Goal: Task Accomplishment & Management: Use online tool/utility

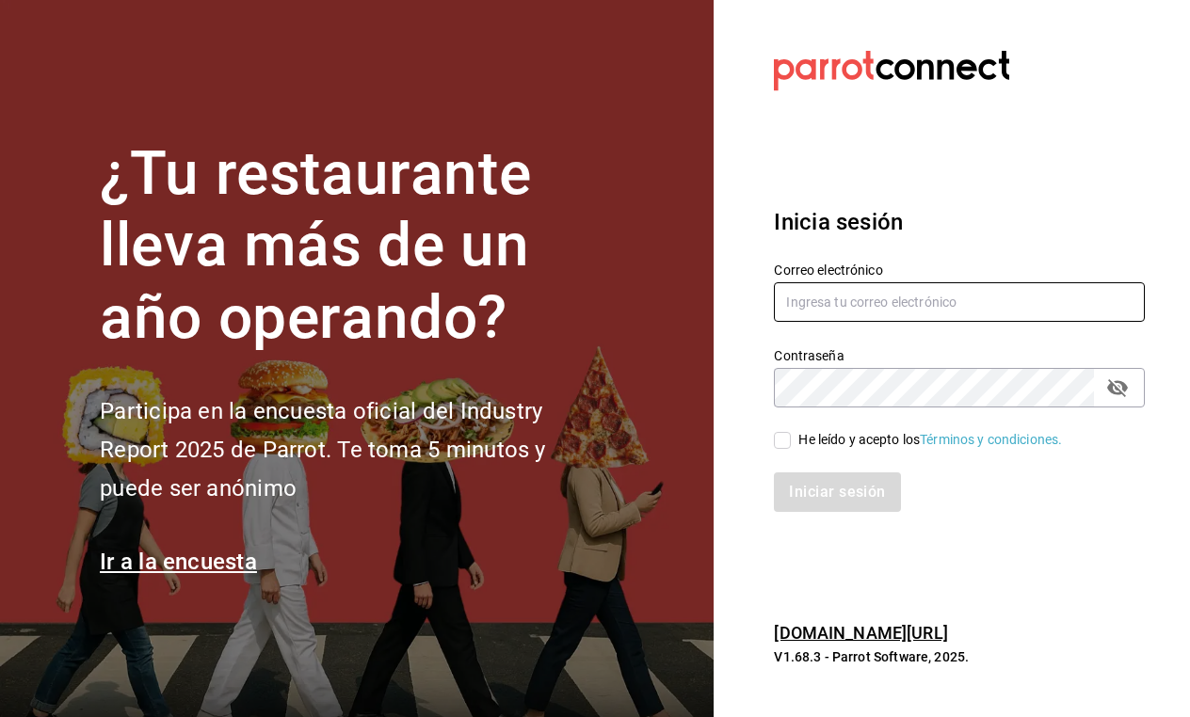
type input "chanel@koneru.mx"
click at [778, 443] on input "He leído y acepto los Términos y condiciones." at bounding box center [782, 440] width 17 height 17
checkbox input "true"
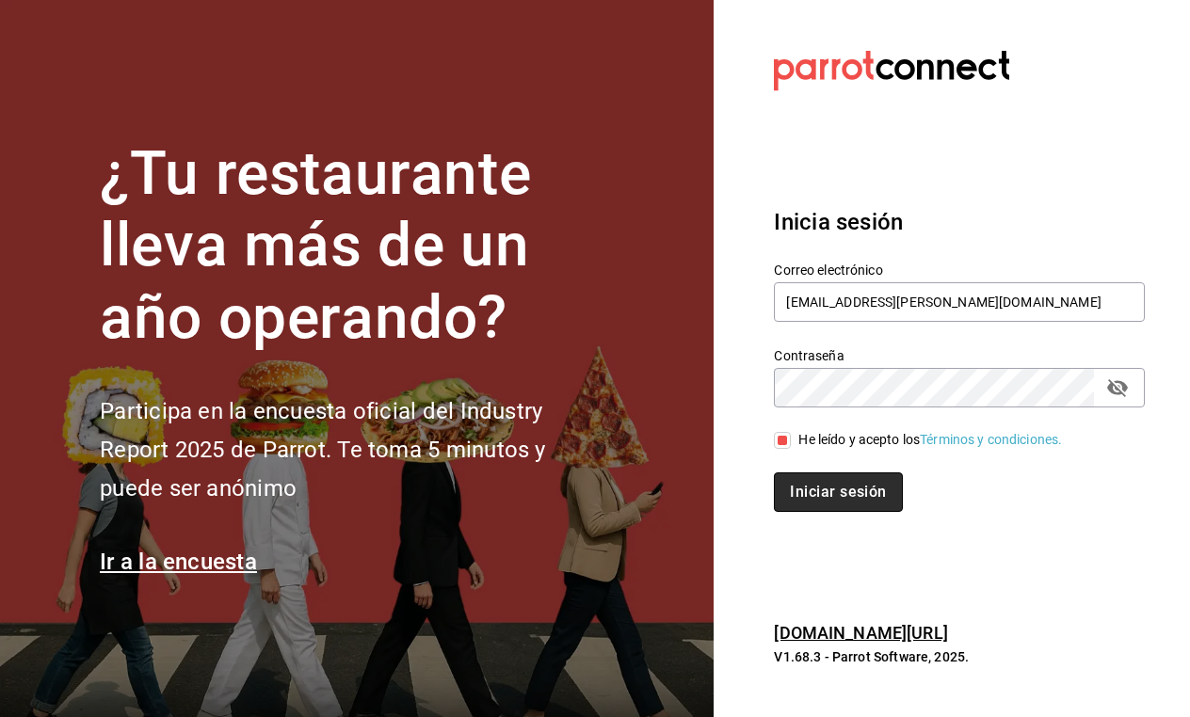
click at [812, 497] on button "Iniciar sesión" at bounding box center [838, 493] width 128 height 40
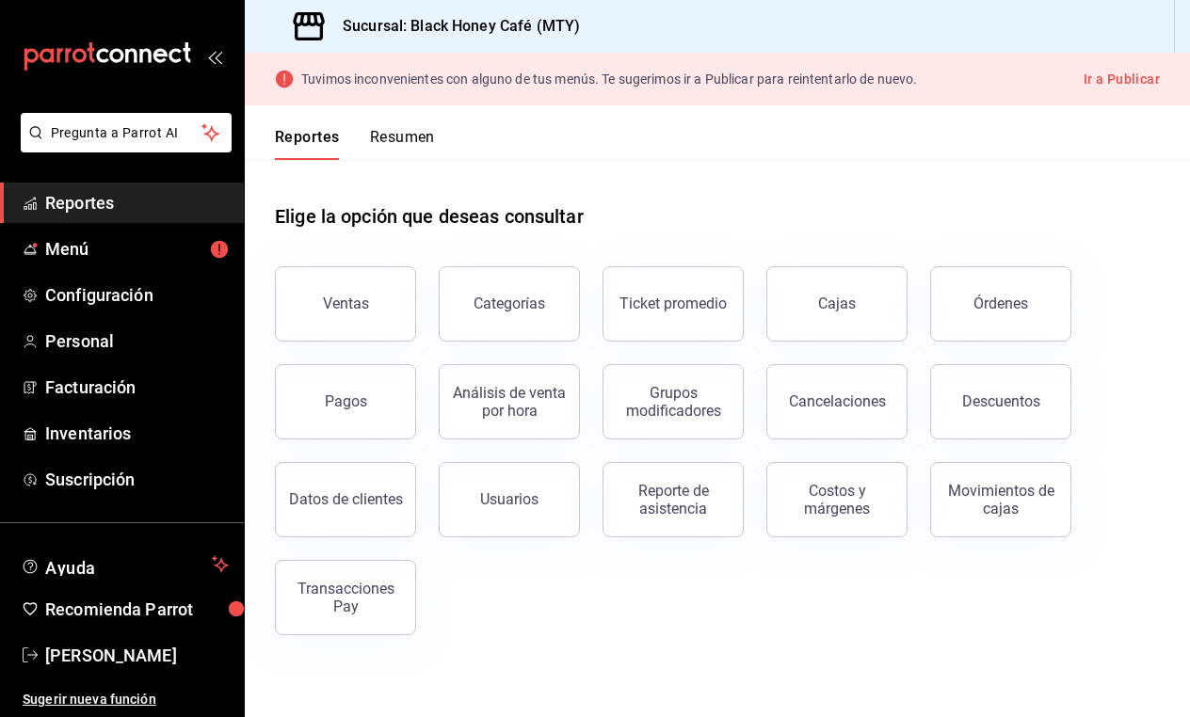
click at [1106, 81] on button "Ir a Publicar" at bounding box center [1121, 80] width 76 height 24
